Goal: Task Accomplishment & Management: Complete application form

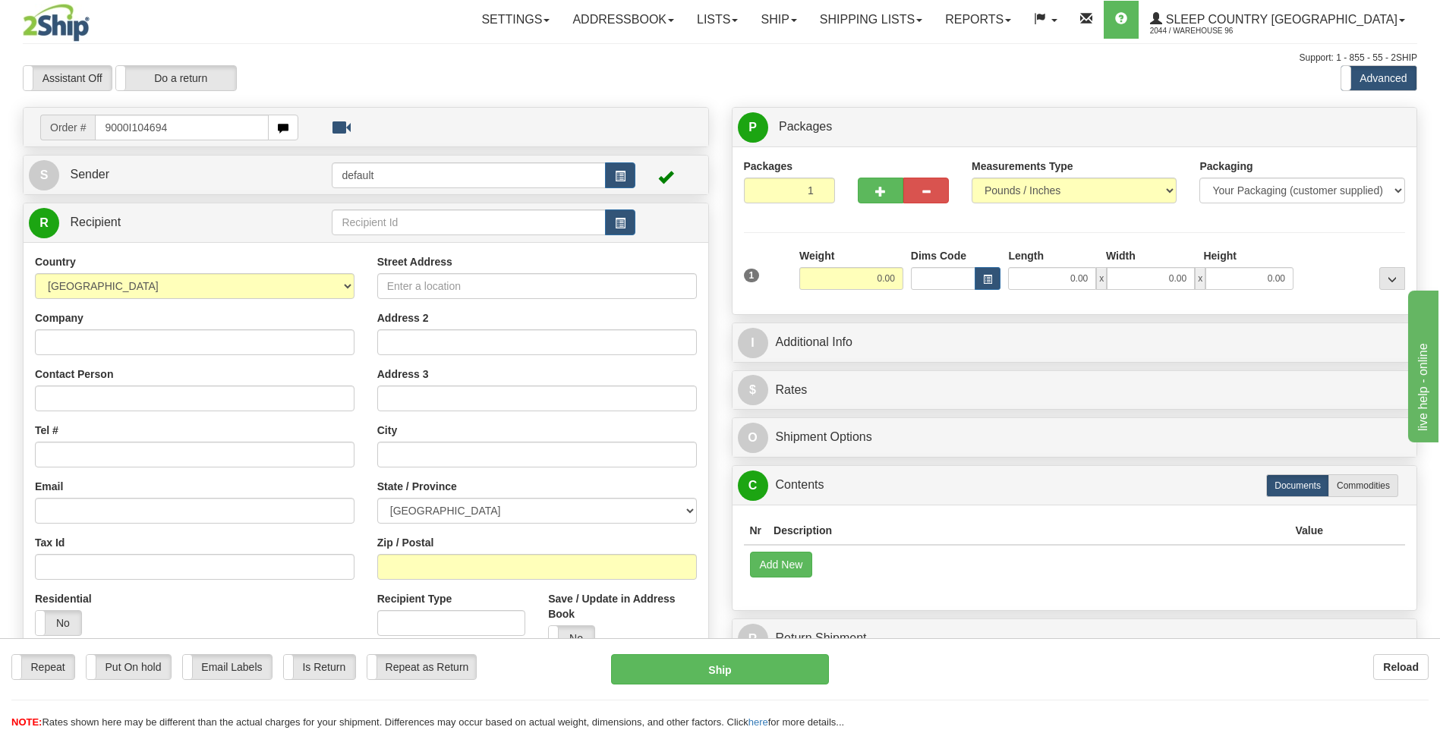
type input "9000I104694"
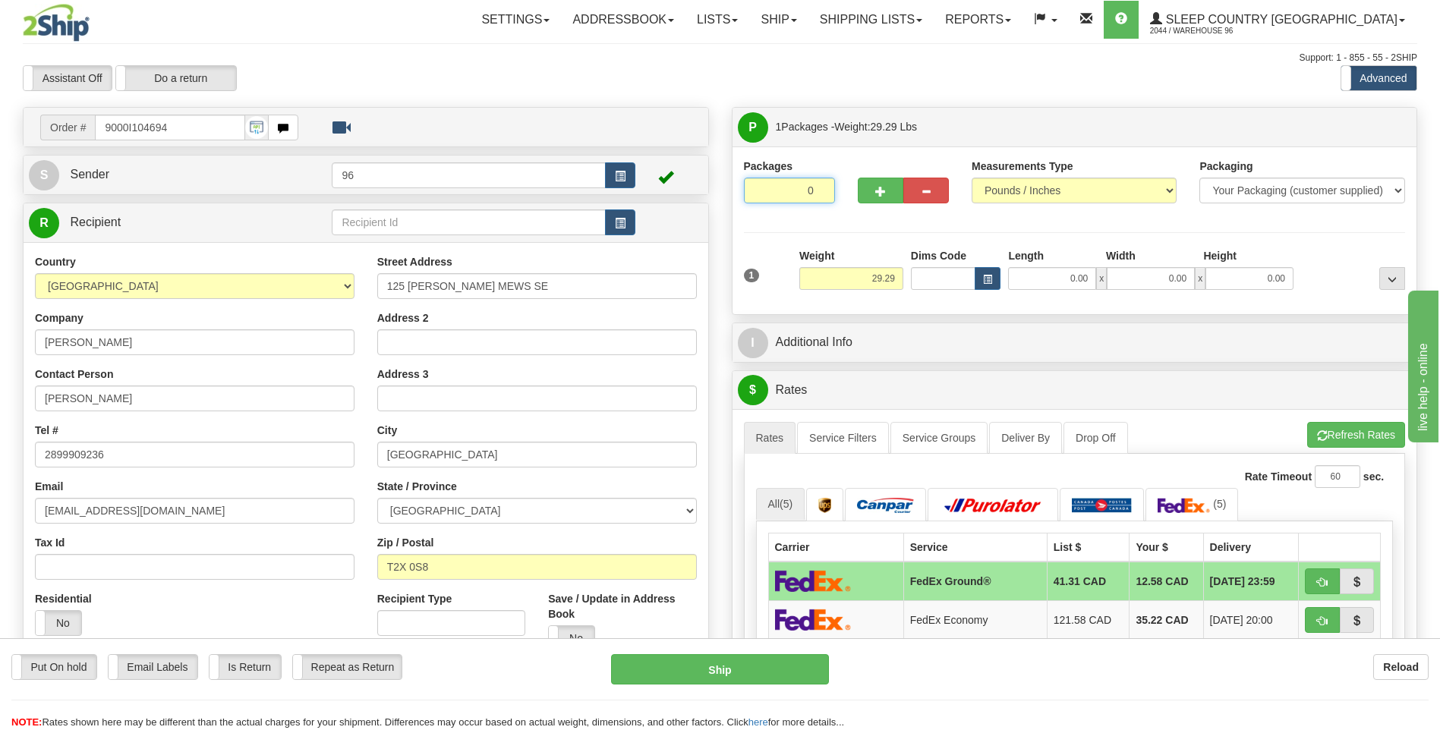
click at [821, 191] on input "0" at bounding box center [789, 191] width 91 height 26
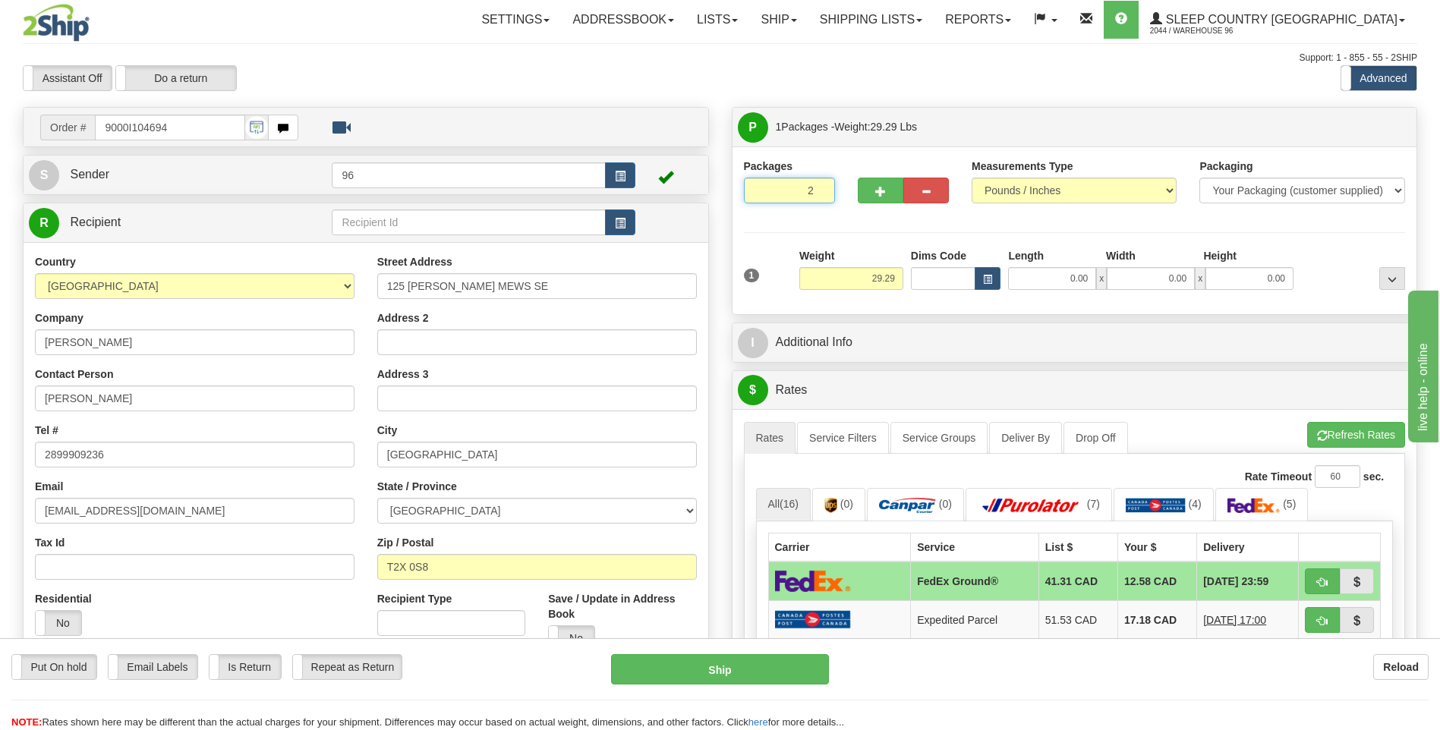
type input "2"
click at [820, 188] on input "2" at bounding box center [789, 191] width 91 height 26
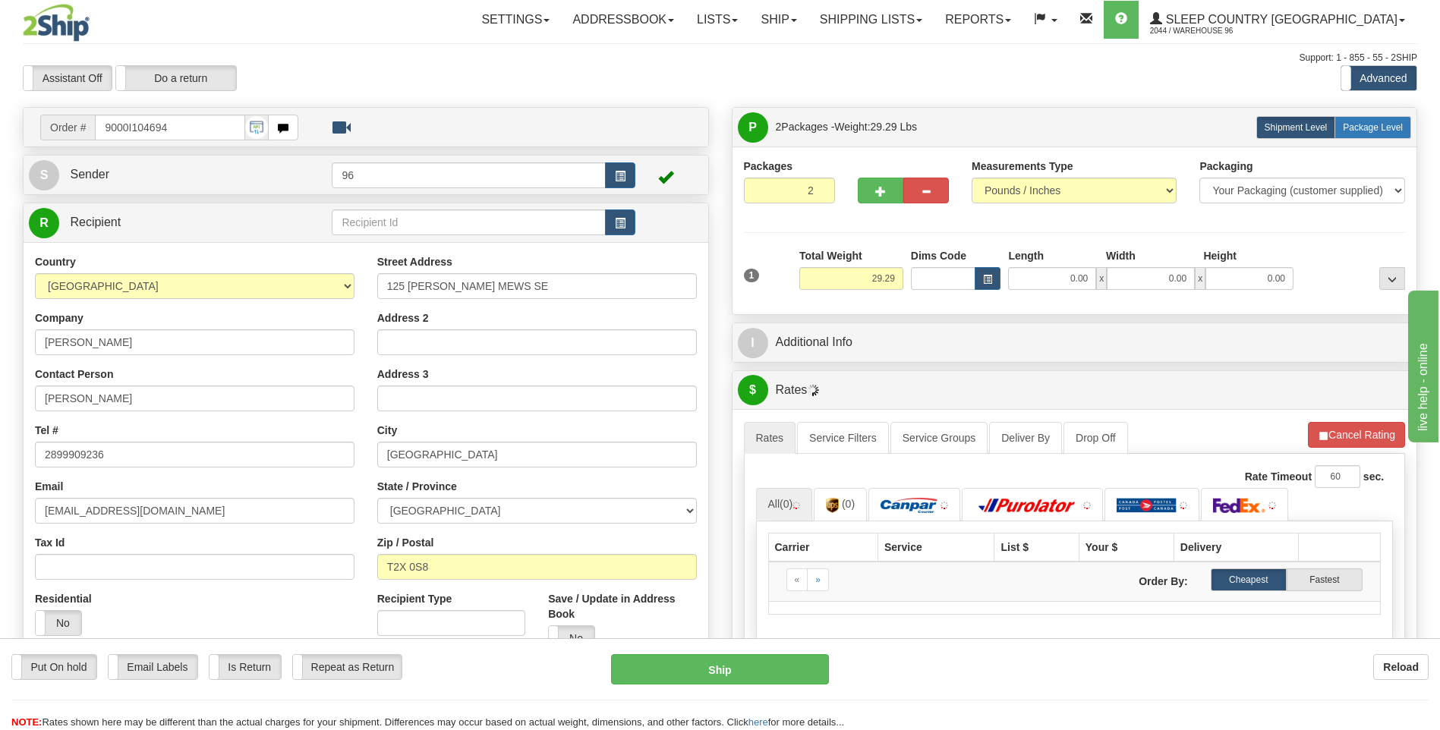
click at [1369, 130] on span "Package Level" at bounding box center [1373, 127] width 60 height 11
radio input "true"
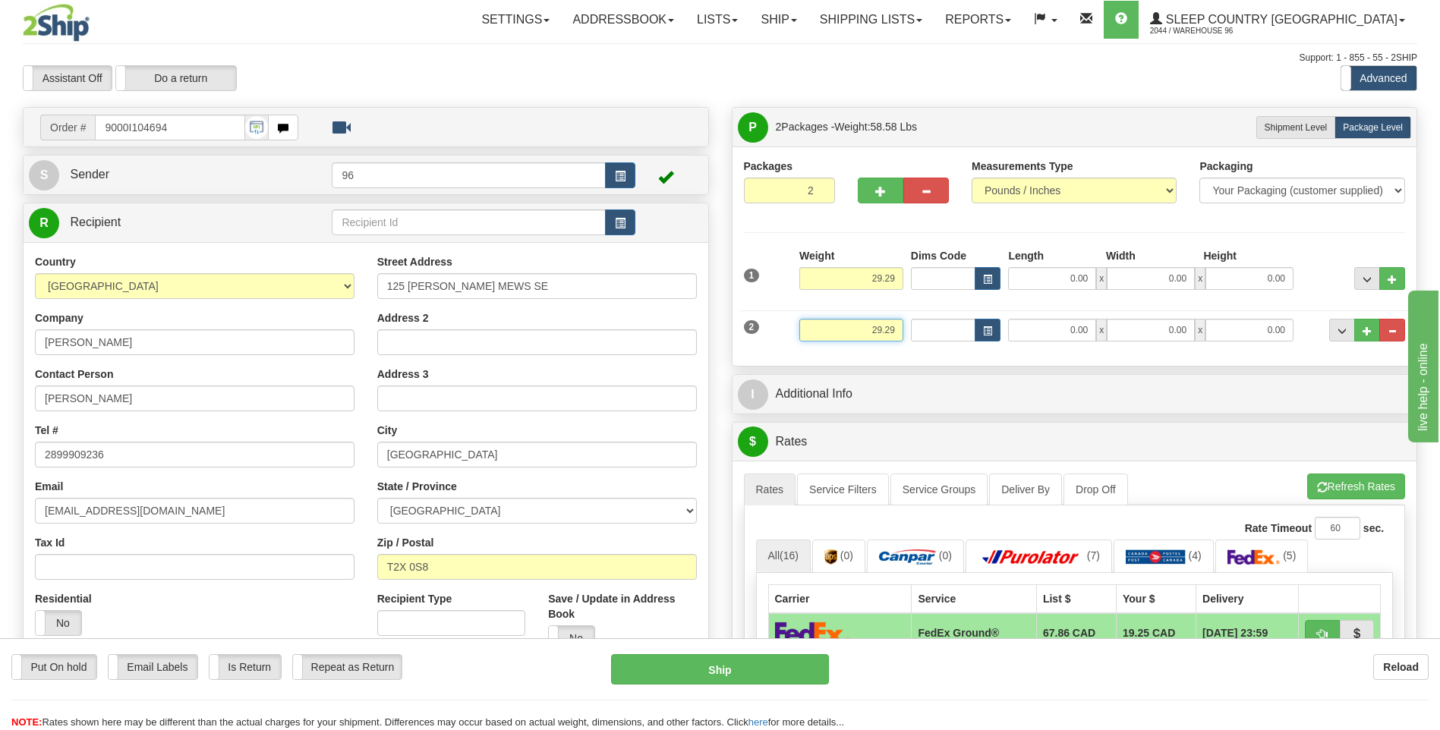
click at [897, 333] on input "29.29" at bounding box center [851, 330] width 104 height 23
type input "2"
type input "5.00"
click at [1092, 278] on input "0.00" at bounding box center [1052, 278] width 88 height 23
type input "131340.00"
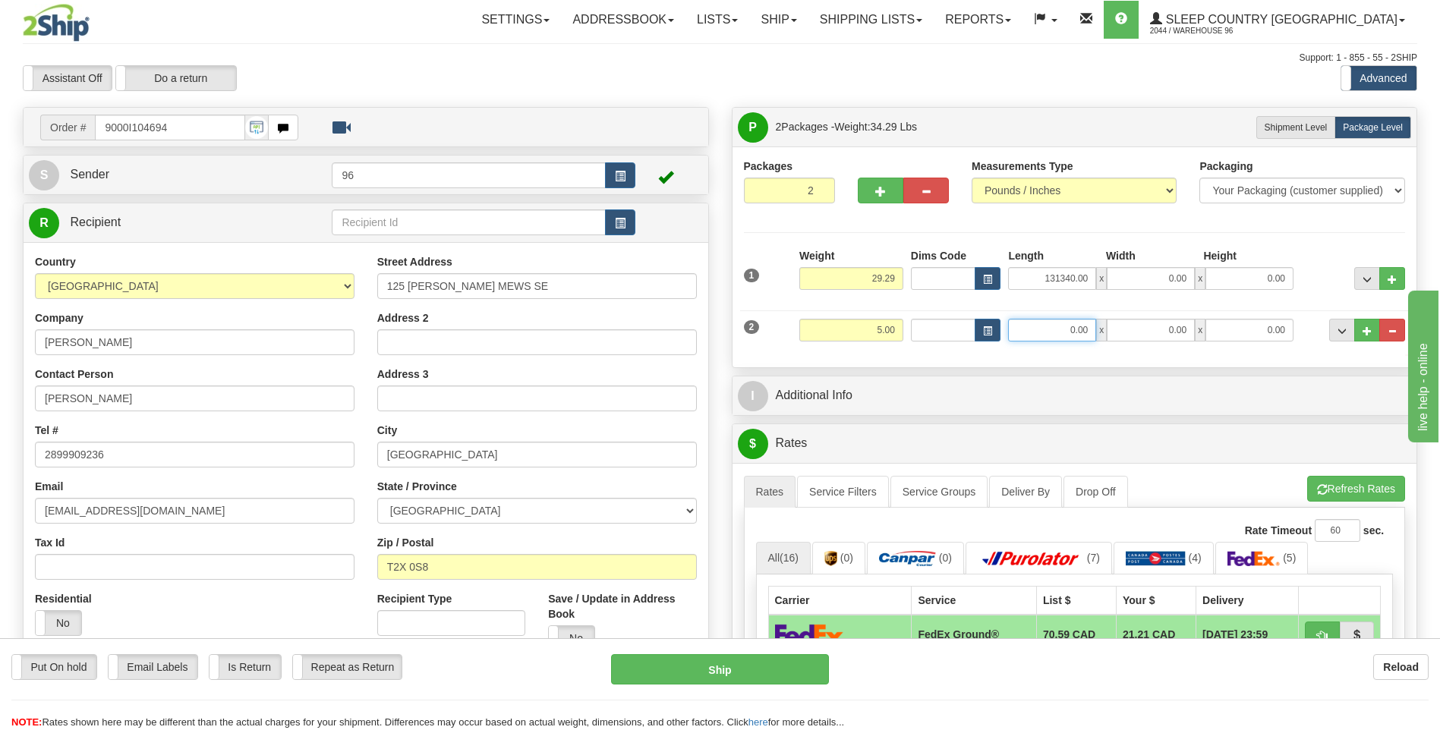
click at [1087, 336] on input "0.00" at bounding box center [1052, 330] width 88 height 23
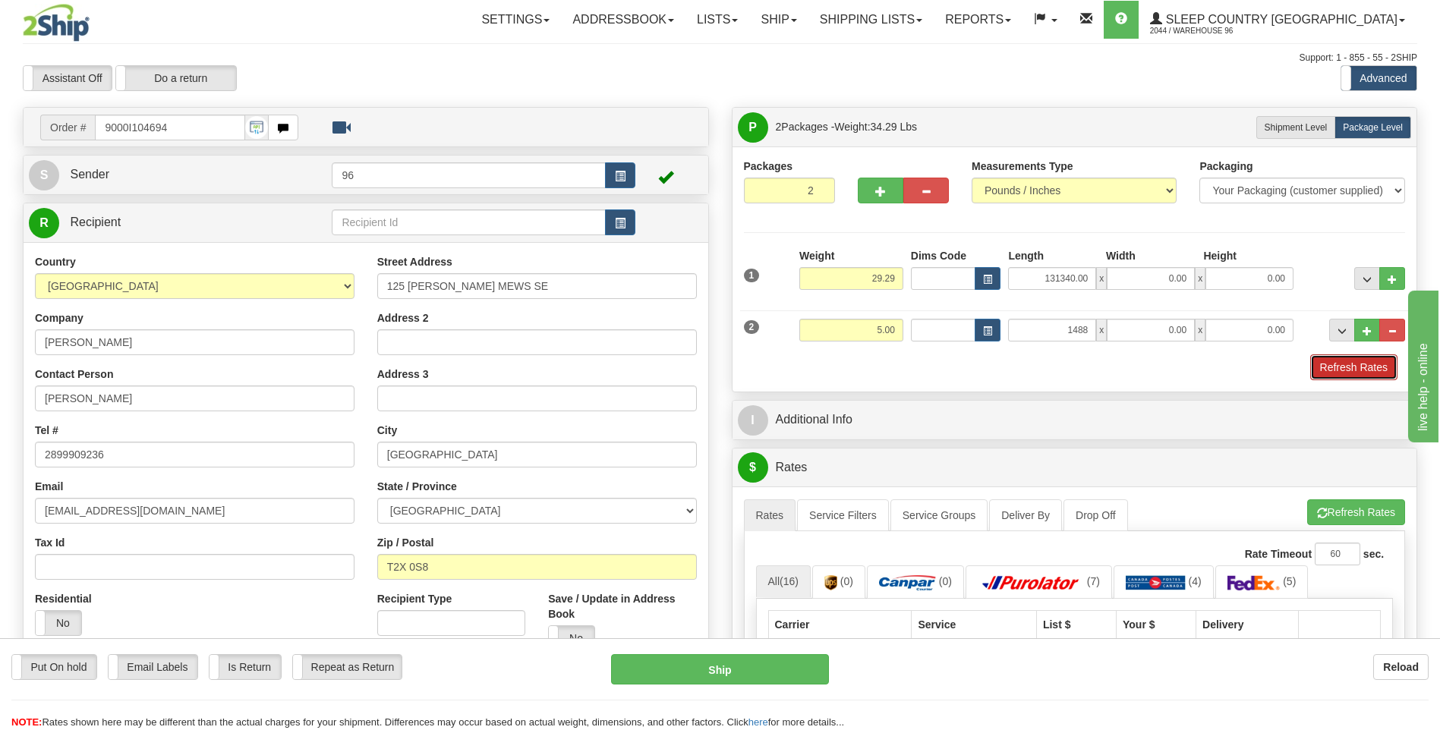
type input "1488.00"
click at [1343, 362] on button "Refresh Rates" at bounding box center [1353, 368] width 87 height 26
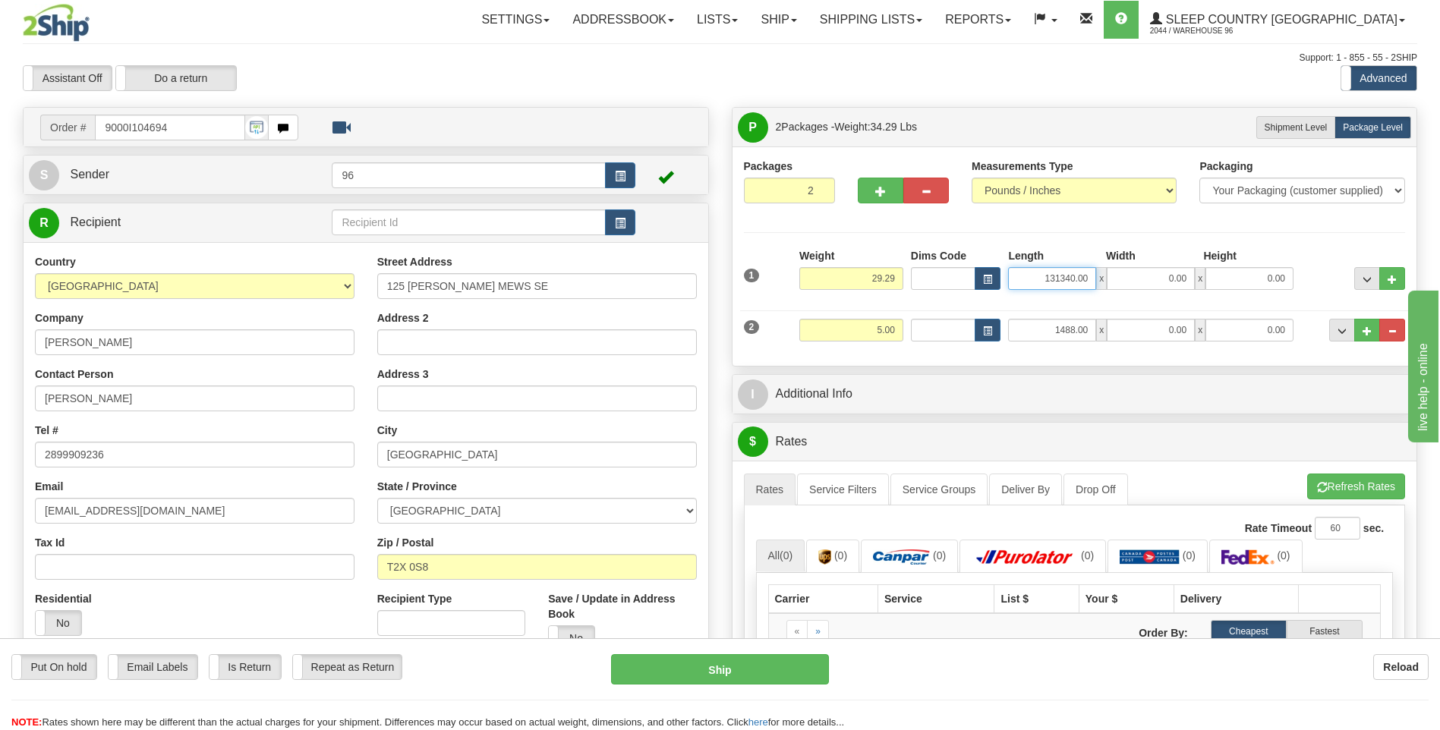
click at [1092, 279] on input "131340.00" at bounding box center [1052, 278] width 88 height 23
type input "1"
type input "13.00"
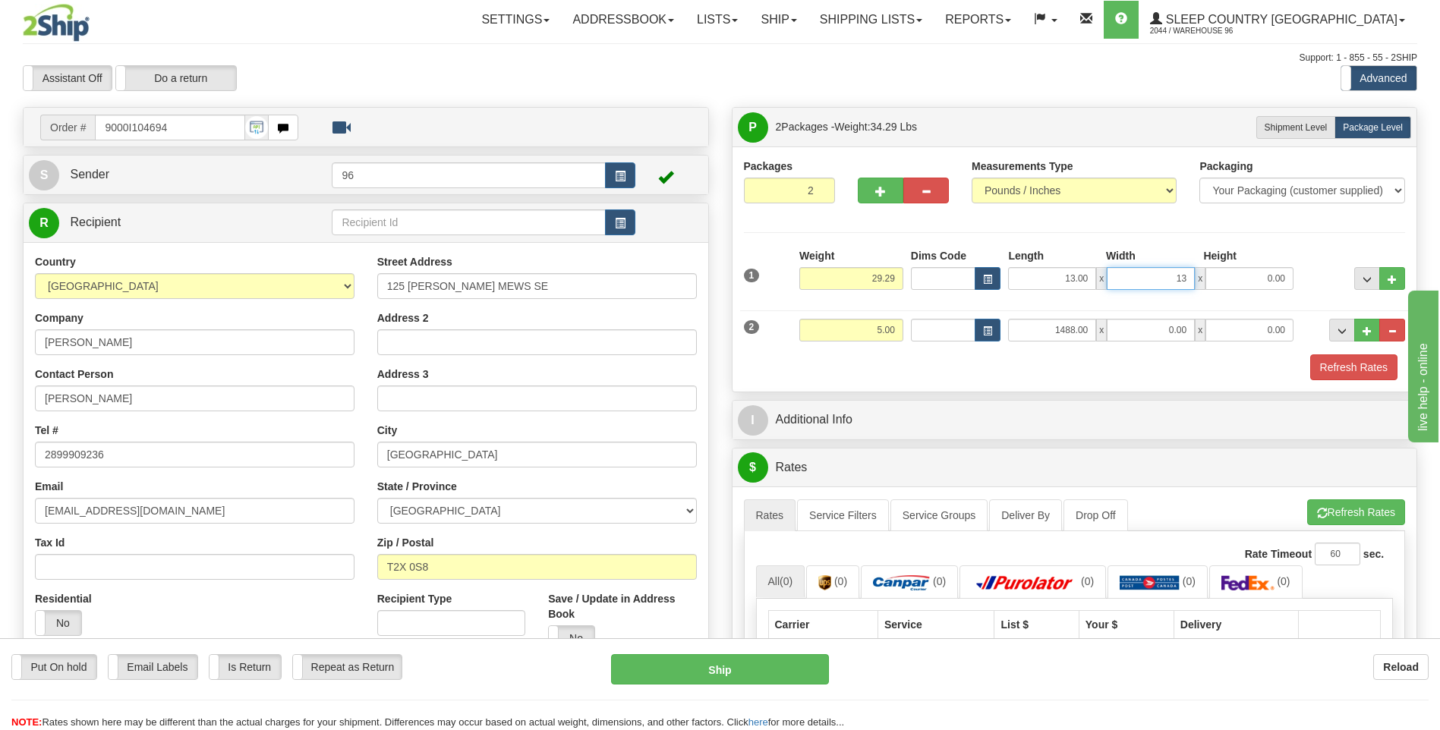
type input "13.00"
type input "40.00"
click at [1094, 332] on input "1488.00" at bounding box center [1052, 330] width 88 height 23
type input "1"
type input "14.00"
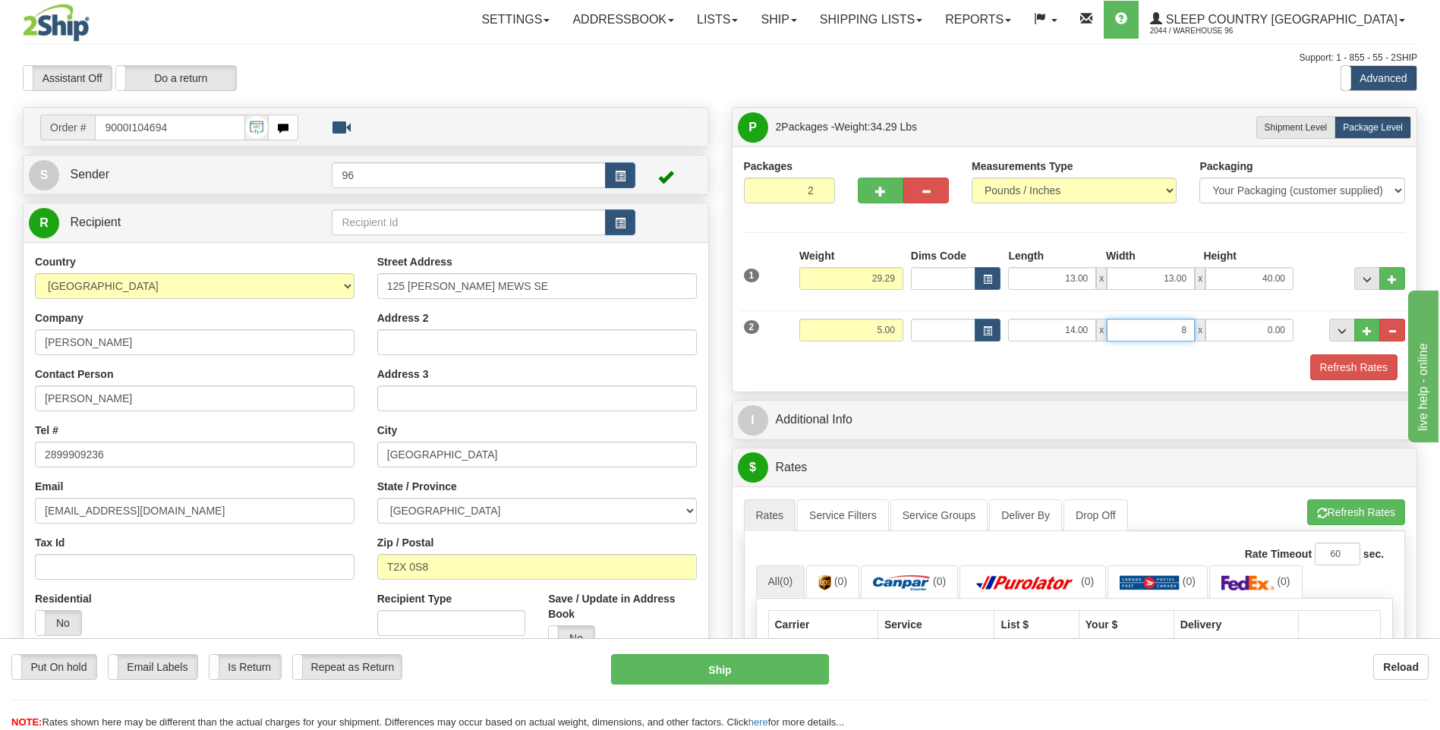
type input "8.00"
click at [1345, 363] on button "Refresh Rates" at bounding box center [1353, 368] width 87 height 26
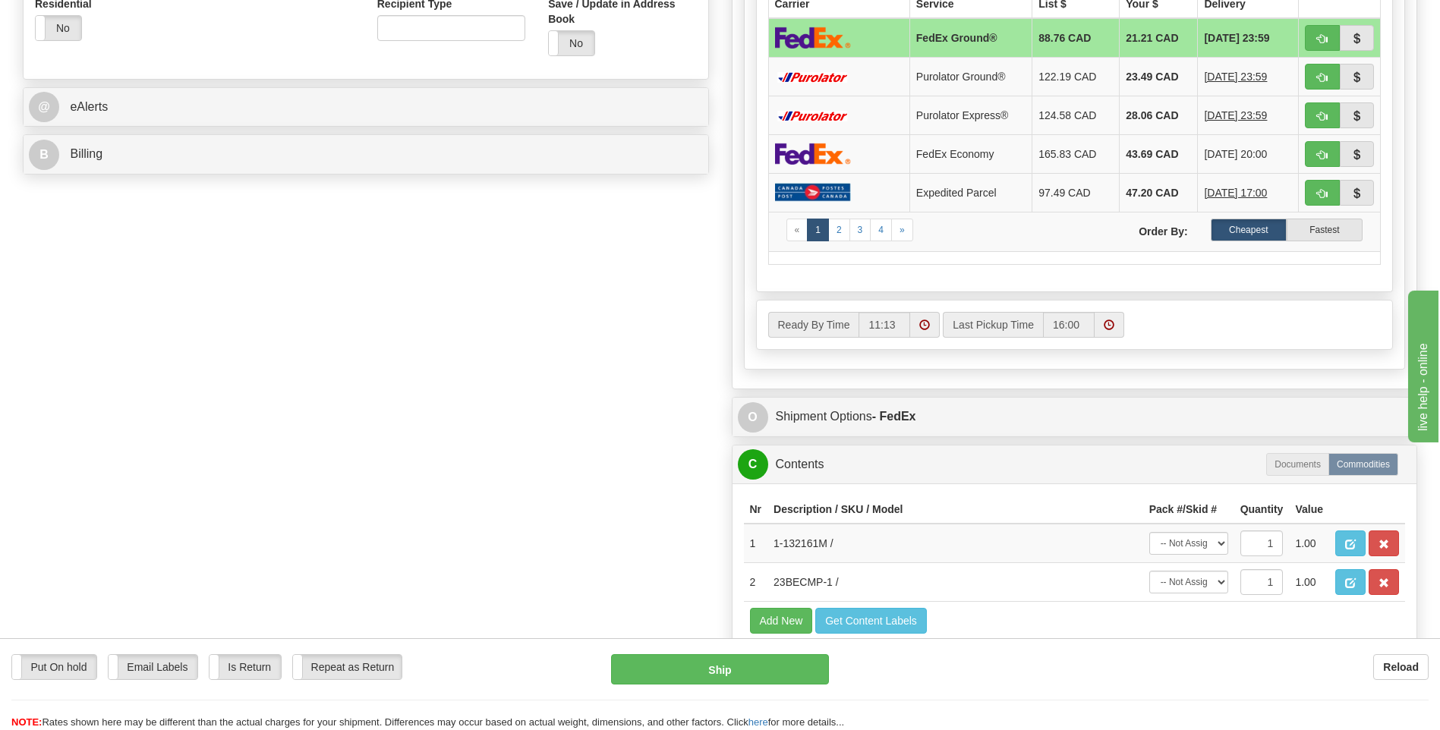
scroll to position [835, 0]
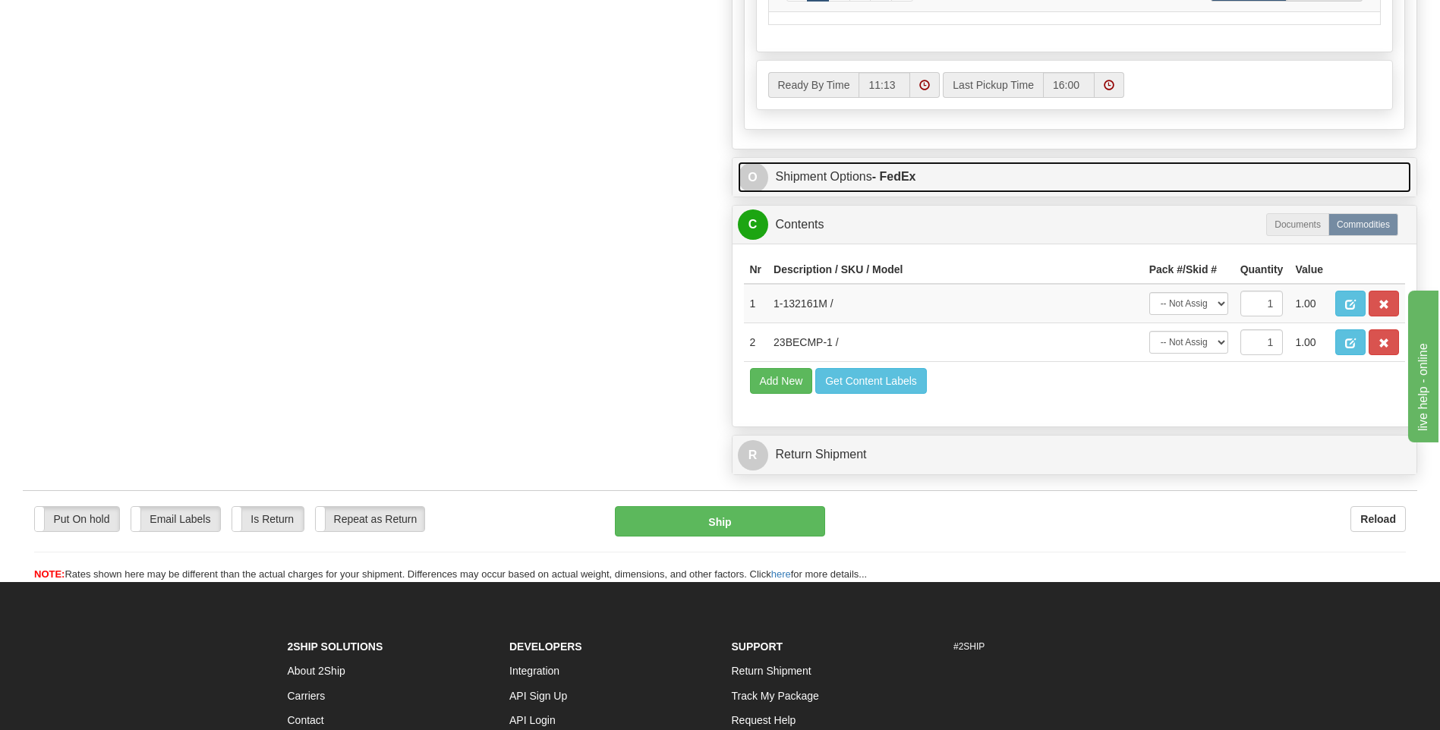
click at [905, 179] on strong "- FedEx" at bounding box center [894, 176] width 44 height 13
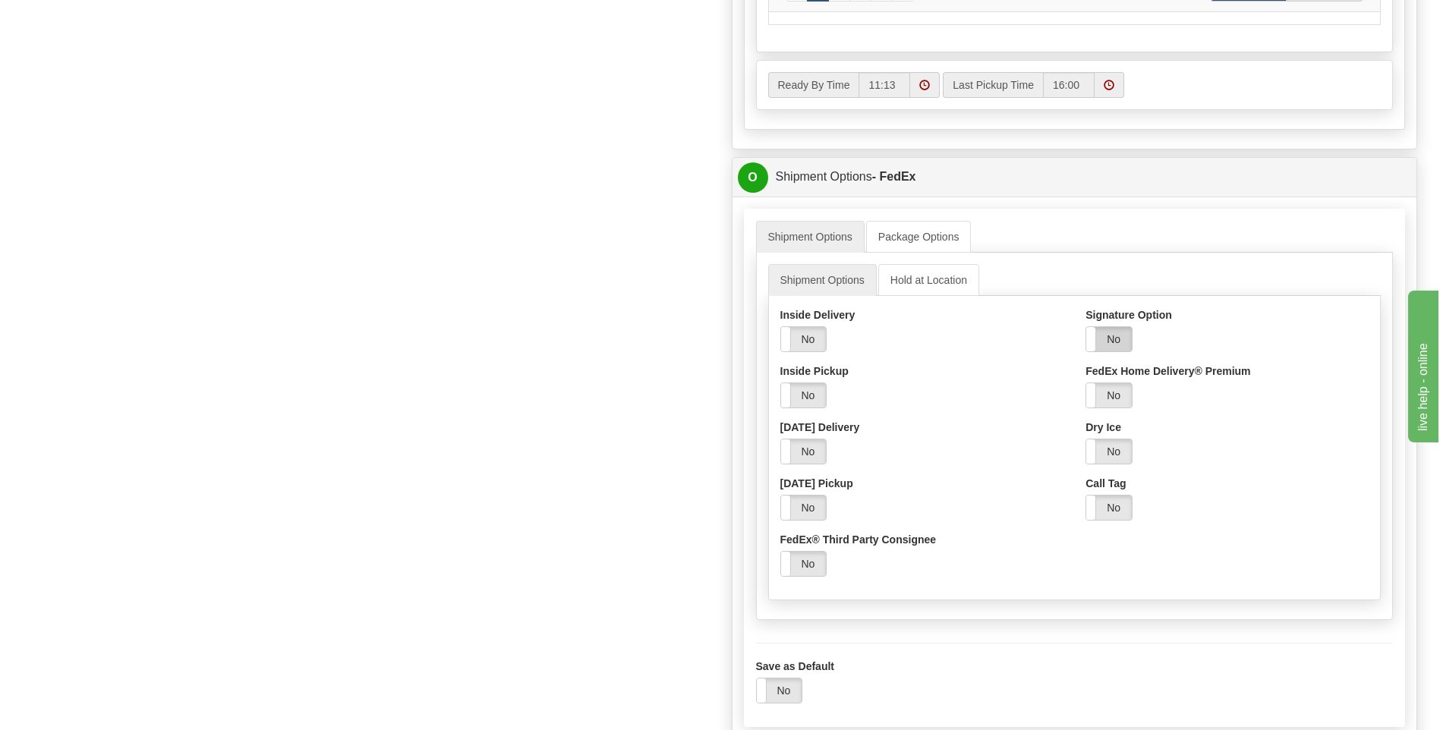
click at [1107, 336] on label "No" at bounding box center [1109, 339] width 46 height 24
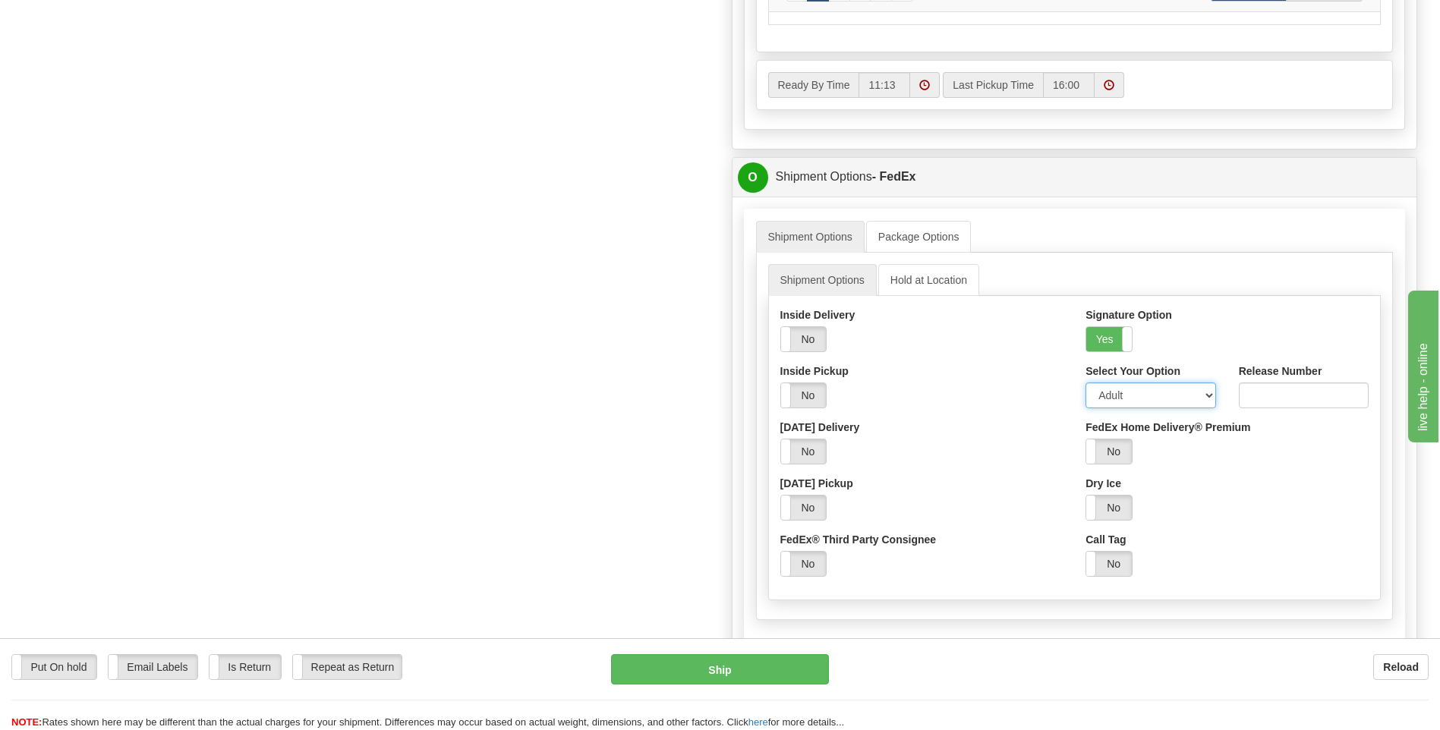
drag, startPoint x: 1125, startPoint y: 393, endPoint x: 1119, endPoint y: 410, distance: 17.8
click at [1125, 396] on select "Adult Direct Indirect No Signature Required Service Default" at bounding box center [1151, 396] width 130 height 26
select select "2"
click at [1086, 383] on select "Adult Direct Indirect No Signature Required Service Default" at bounding box center [1151, 396] width 130 height 26
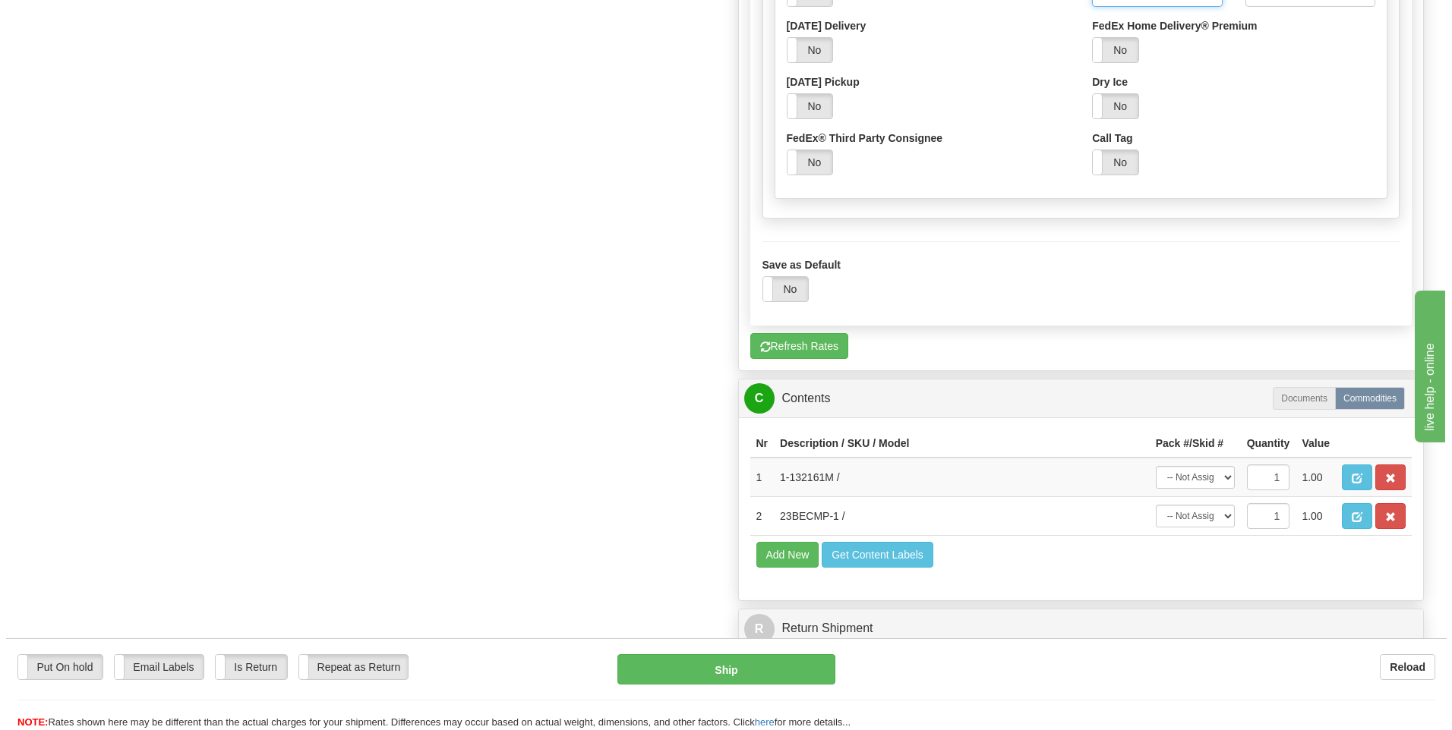
scroll to position [1291, 0]
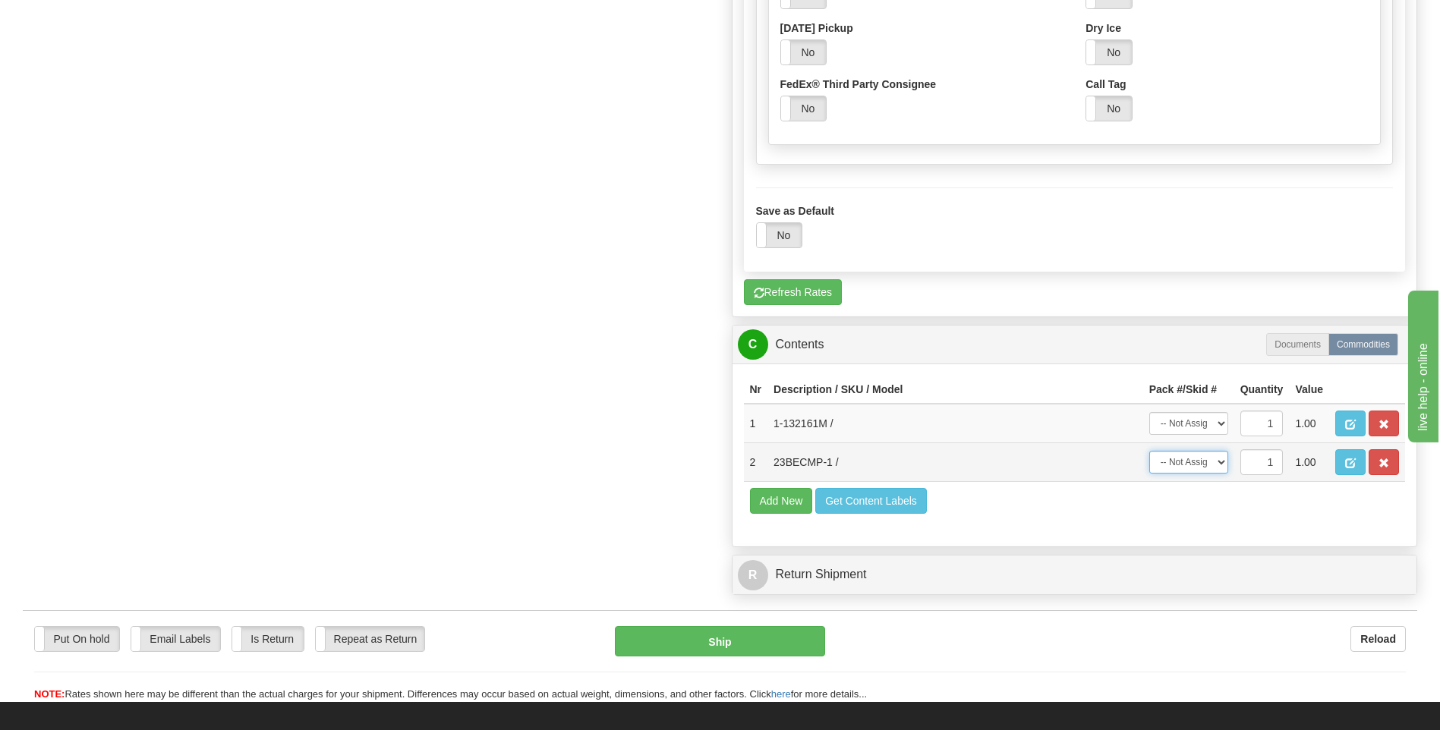
click at [1206, 470] on select "-- Not Assigned -- Package 1 Package 2" at bounding box center [1188, 462] width 79 height 23
select select "1"
click at [1149, 451] on select "-- Not Assigned -- Package 1 Package 2" at bounding box center [1188, 462] width 79 height 23
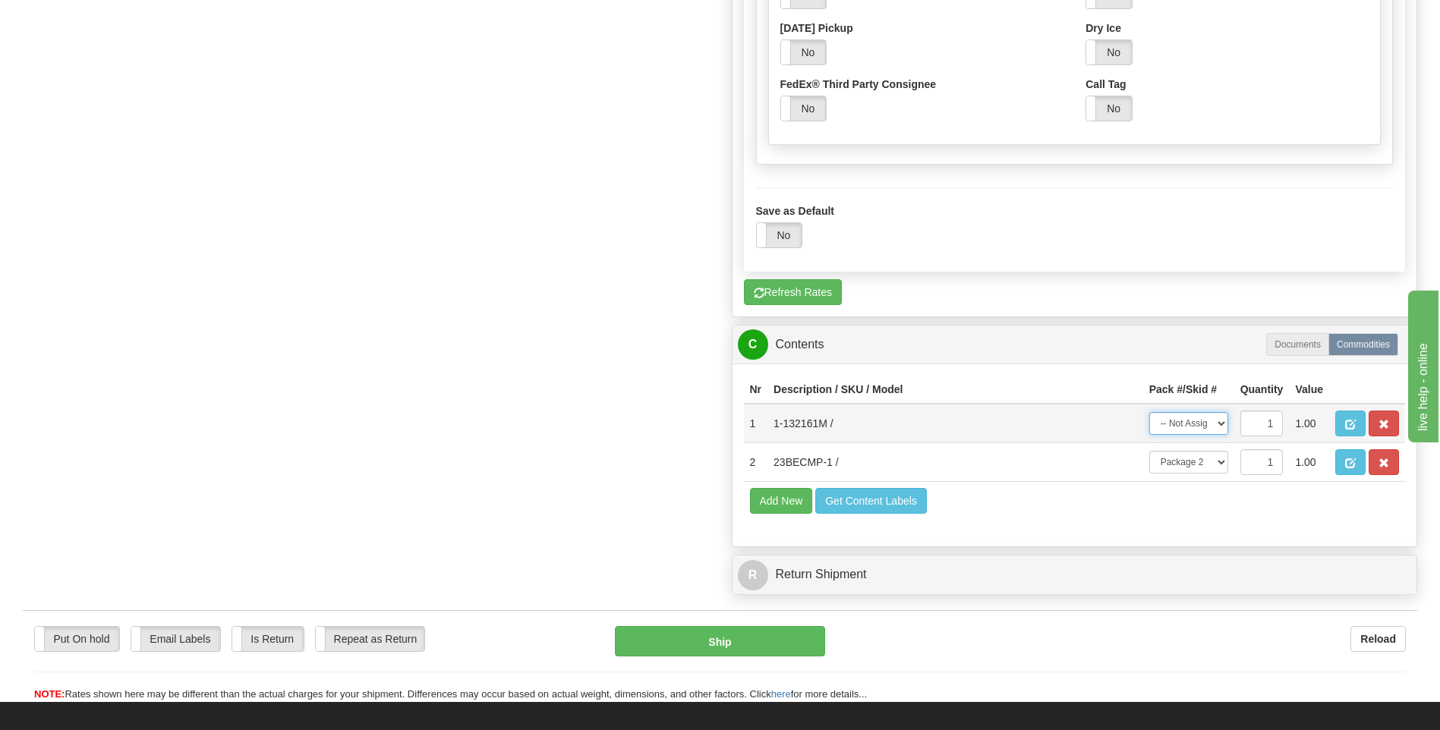
click at [1208, 426] on select "-- Not Assigned -- Package 1 Package 2" at bounding box center [1188, 423] width 79 height 23
select select "0"
click at [1149, 412] on select "-- Not Assigned -- Package 1 Package 2" at bounding box center [1188, 423] width 79 height 23
click at [774, 638] on button "Ship" at bounding box center [720, 641] width 210 height 30
type input "92"
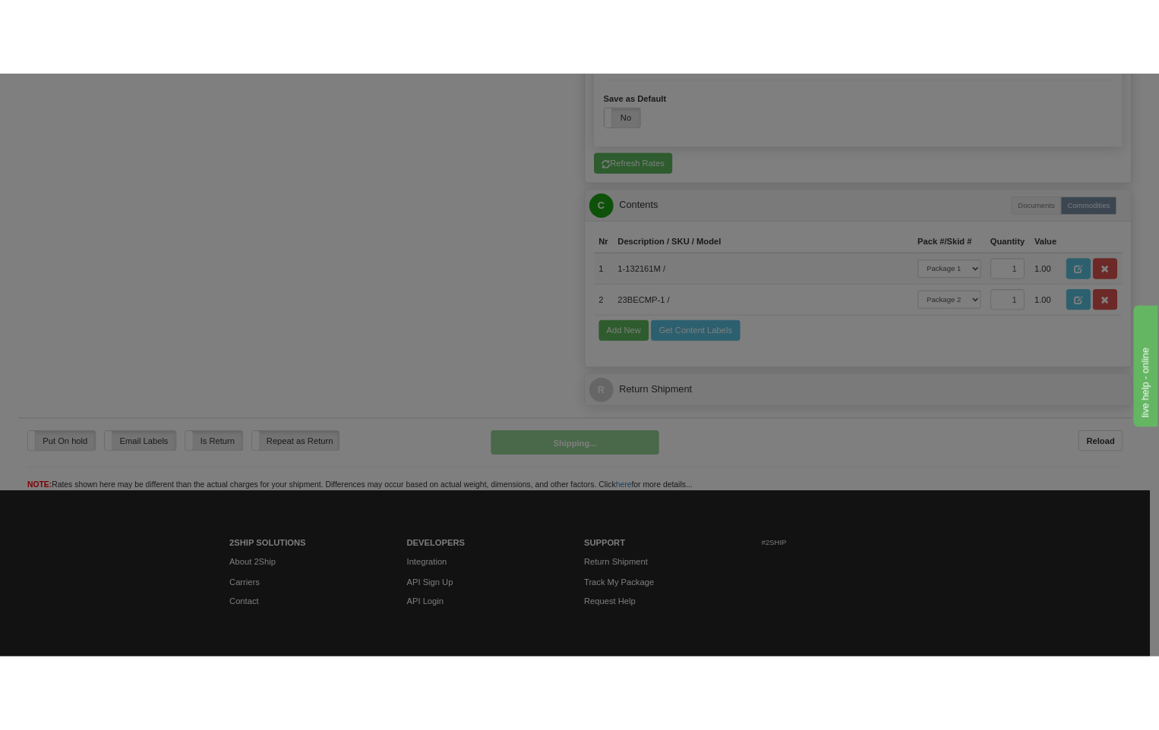
scroll to position [768, 0]
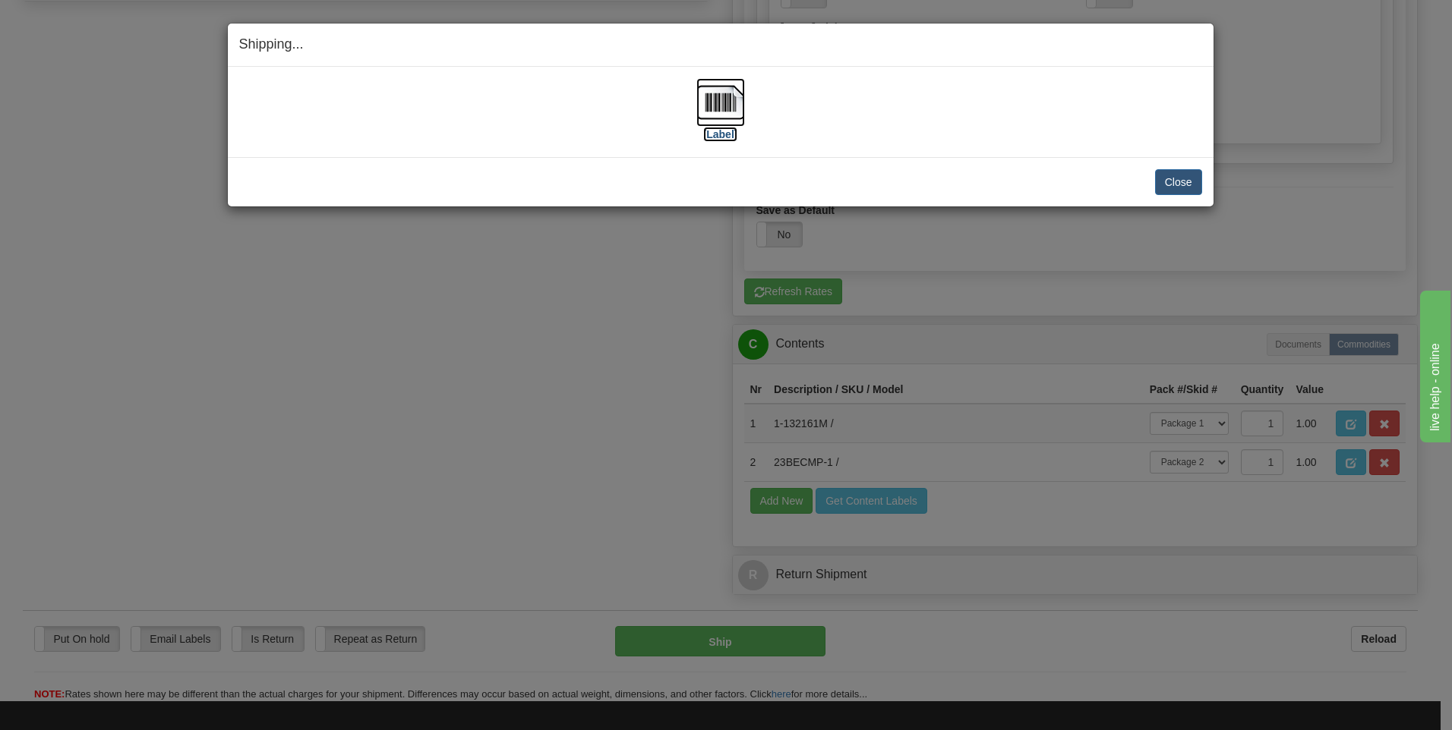
click at [727, 102] on img at bounding box center [720, 102] width 49 height 49
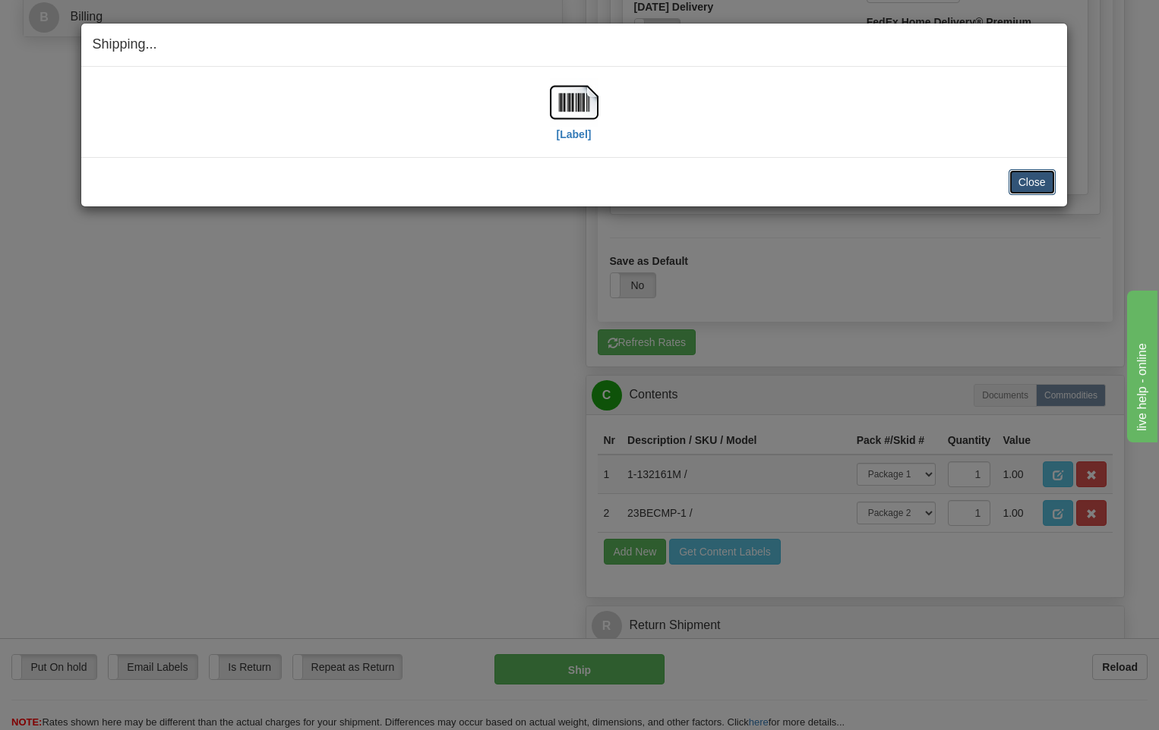
click at [1032, 183] on button "Close" at bounding box center [1031, 182] width 47 height 26
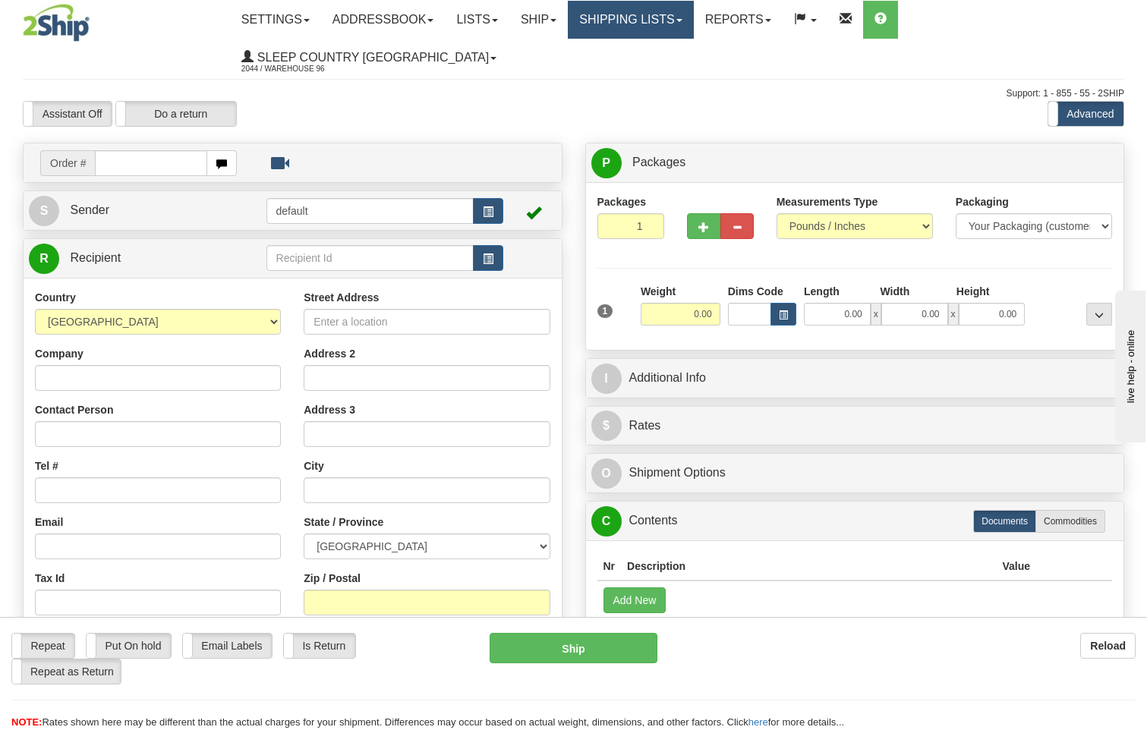
click at [630, 23] on link "Shipping lists" at bounding box center [630, 20] width 125 height 38
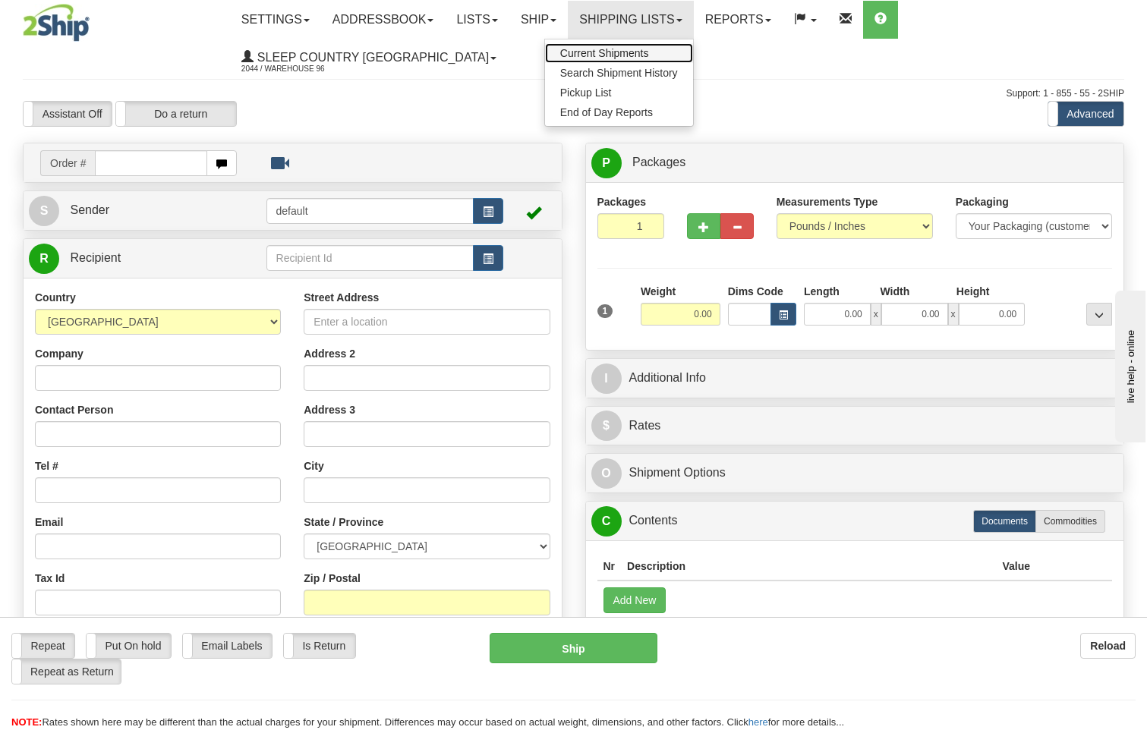
click at [635, 49] on span "Current Shipments" at bounding box center [604, 53] width 89 height 12
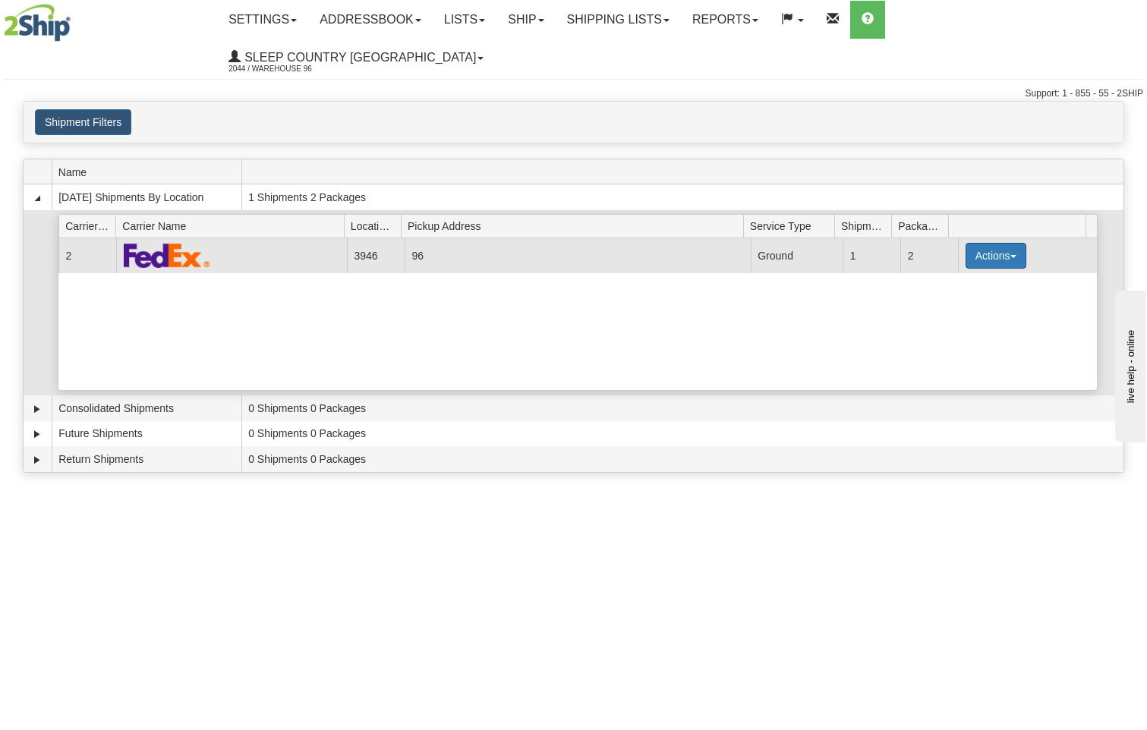
click at [995, 243] on button "Actions" at bounding box center [996, 256] width 61 height 26
click at [954, 298] on span "Close" at bounding box center [936, 303] width 35 height 11
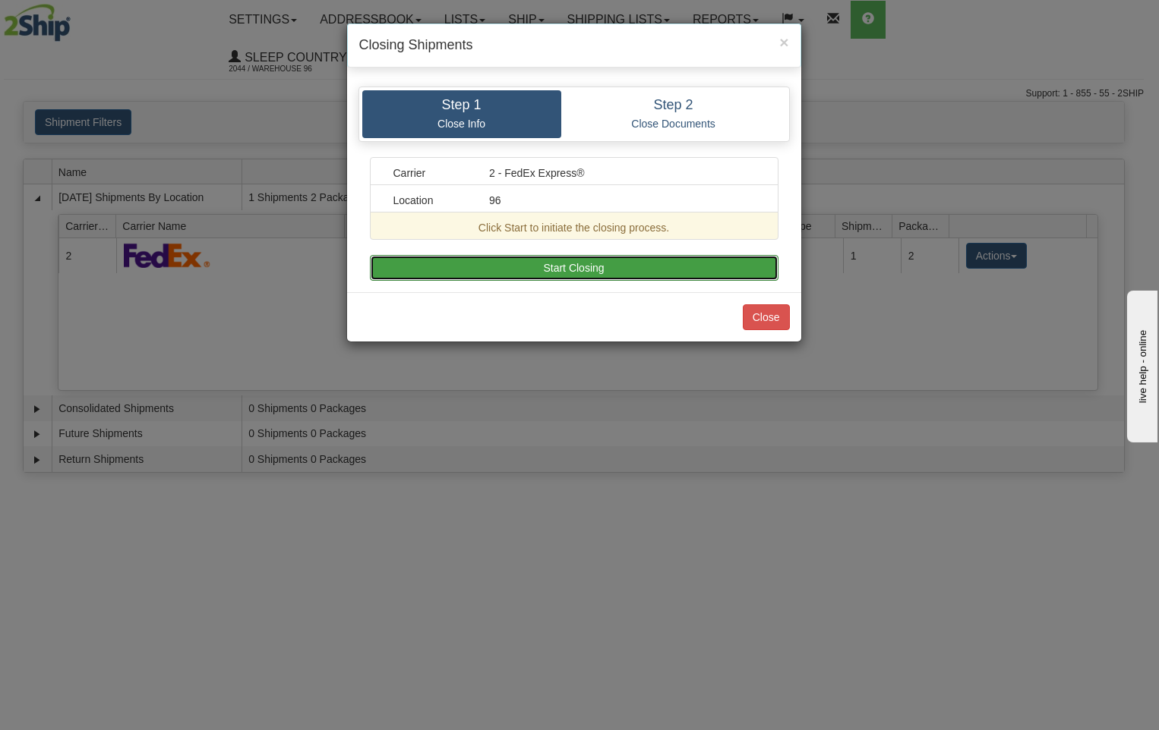
click at [584, 272] on button "Start Closing" at bounding box center [574, 268] width 408 height 26
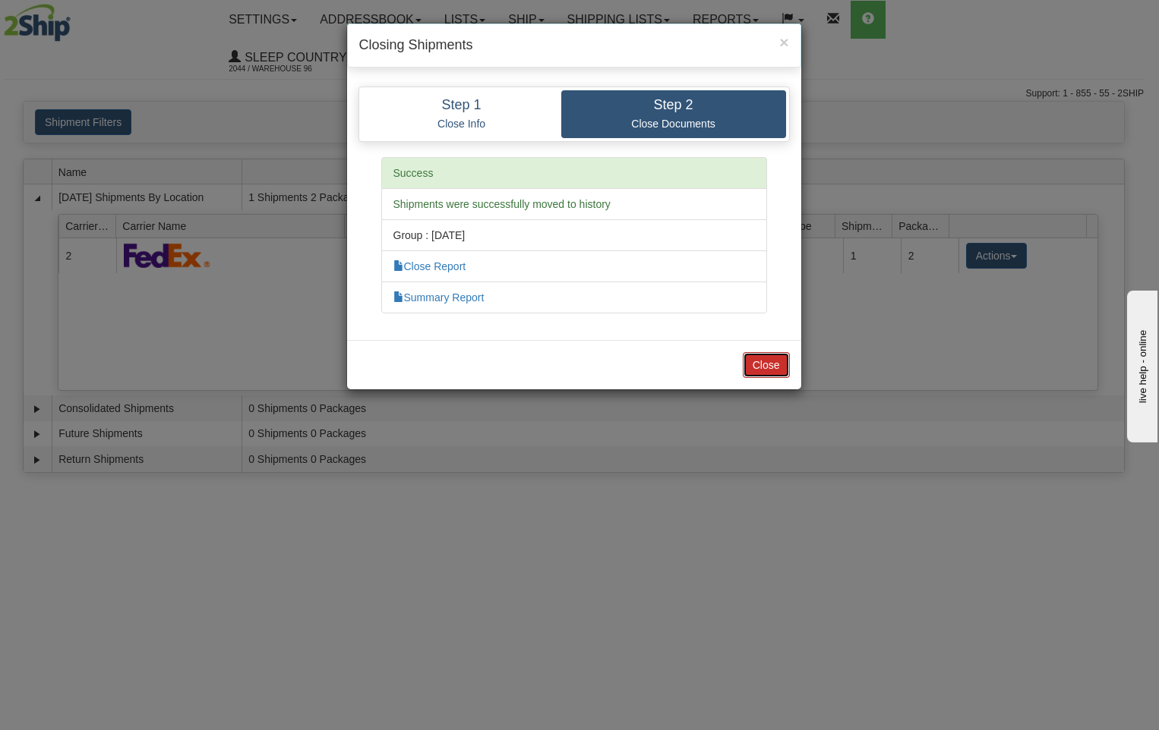
click at [765, 374] on button "Close" at bounding box center [765, 365] width 47 height 26
